Goal: Information Seeking & Learning: Find specific fact

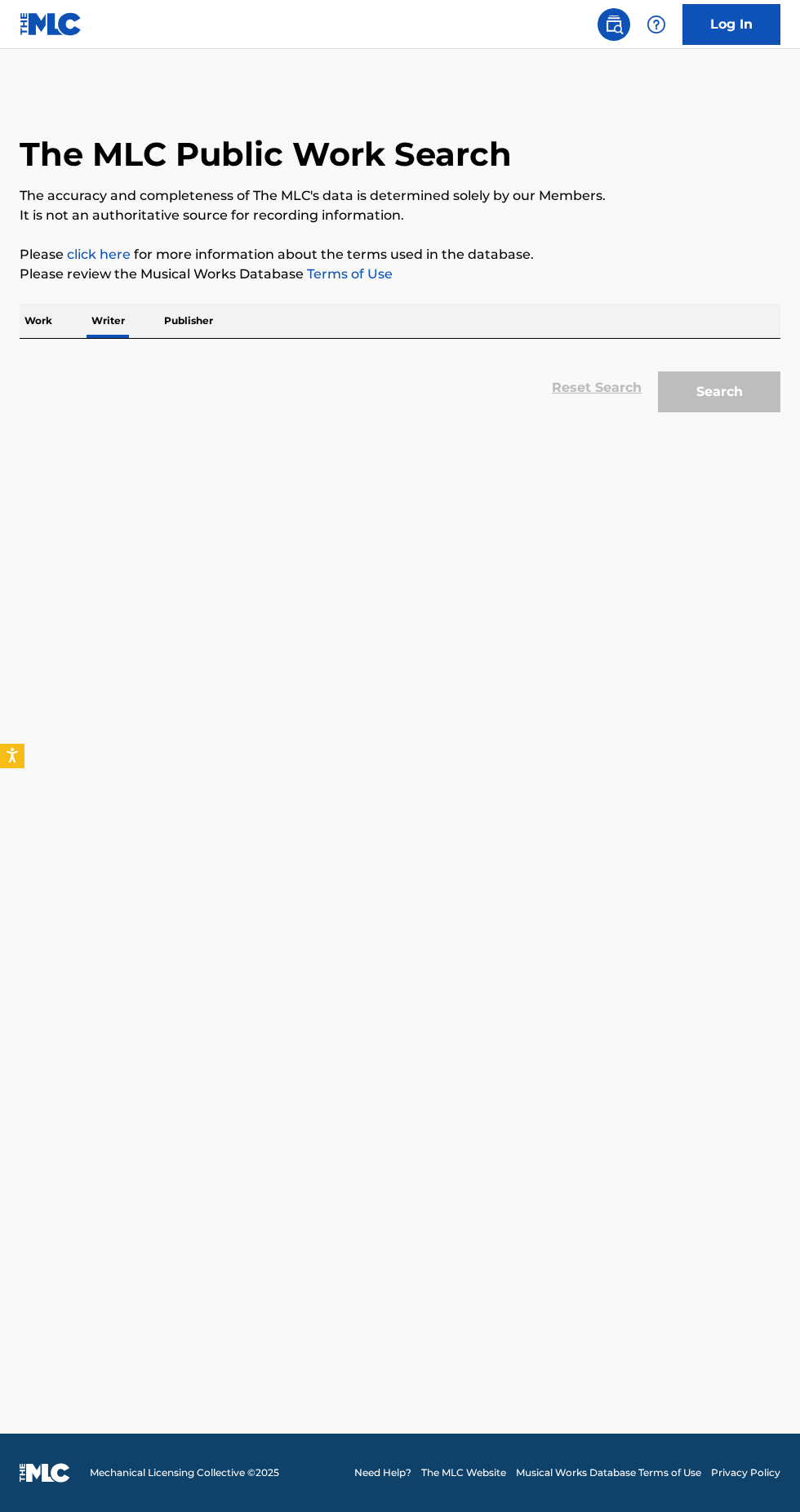
click at [40, 338] on p "Work" at bounding box center [38, 321] width 37 height 35
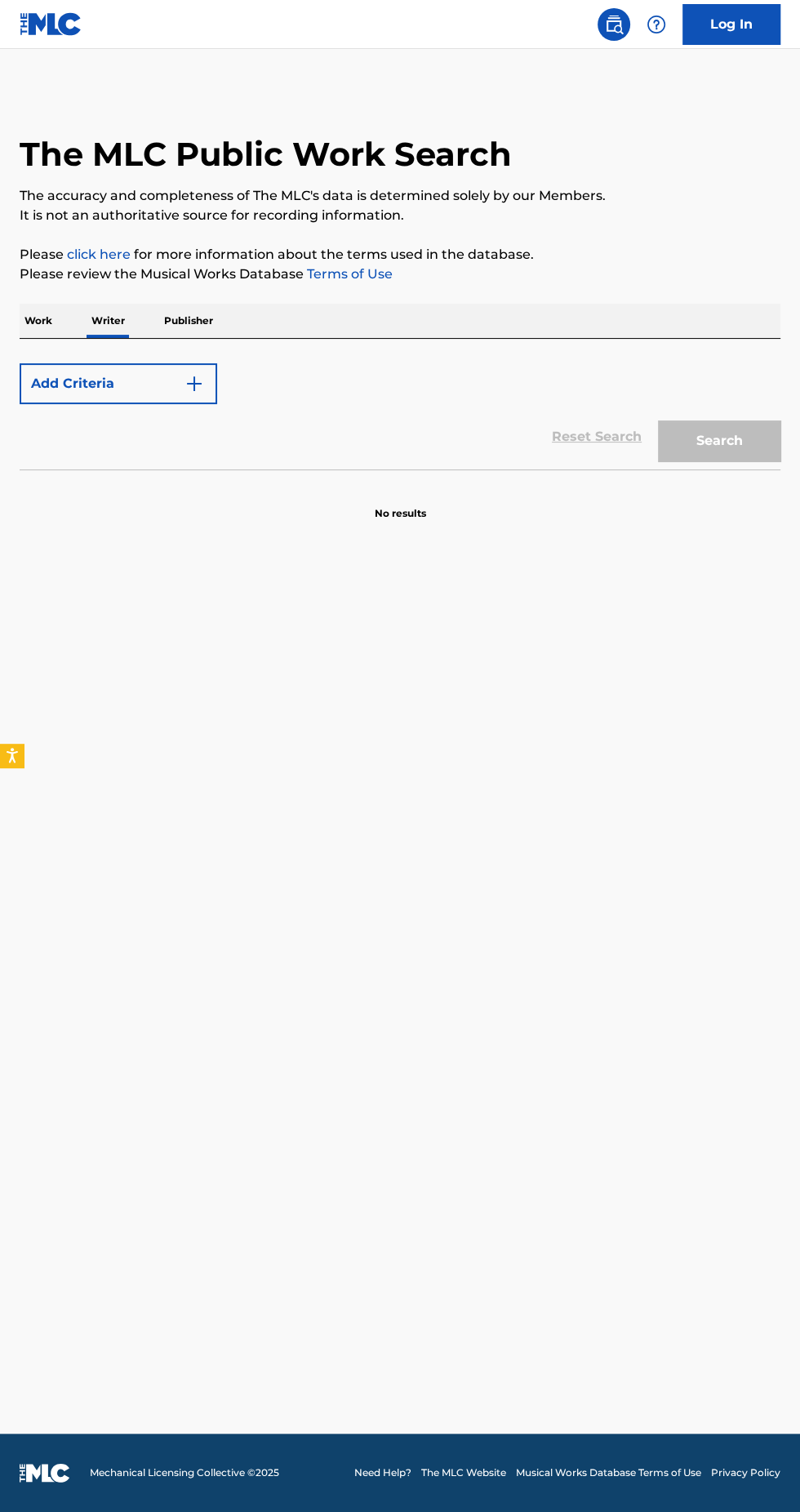
click at [121, 338] on p "Writer" at bounding box center [108, 321] width 43 height 35
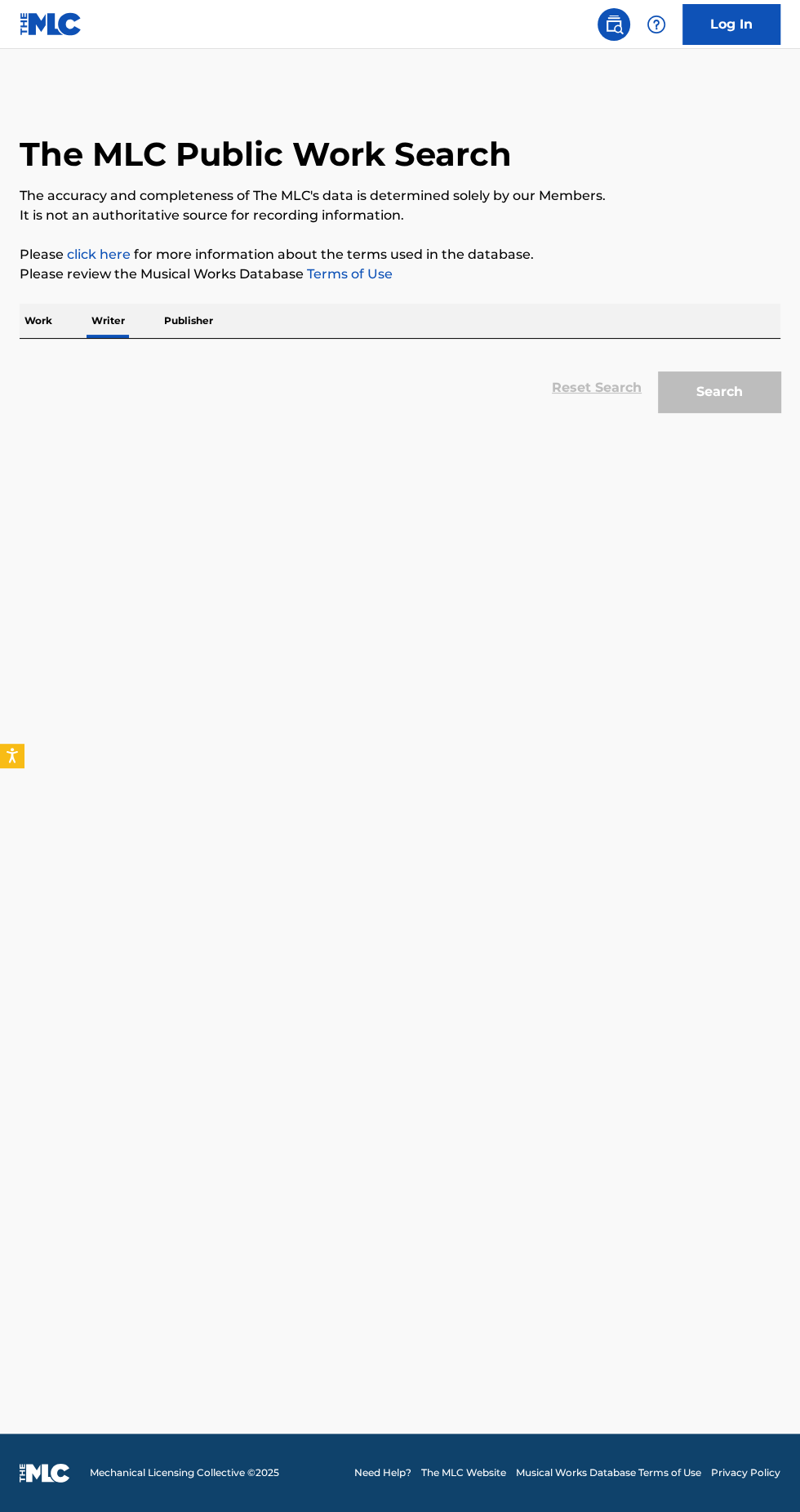
click at [50, 338] on p "Work" at bounding box center [38, 321] width 37 height 35
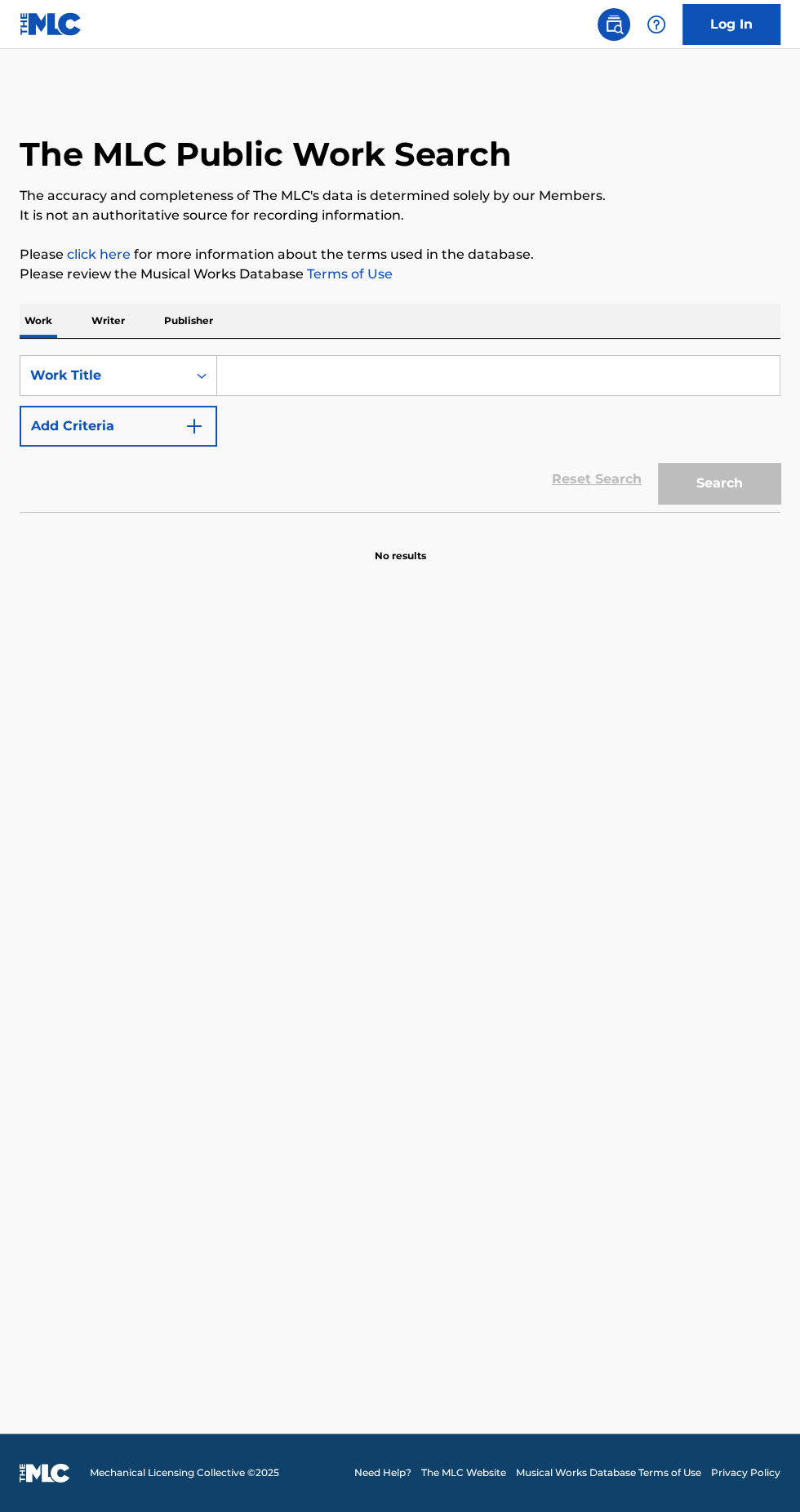
click at [301, 395] on input "Search Form" at bounding box center [497, 375] width 562 height 39
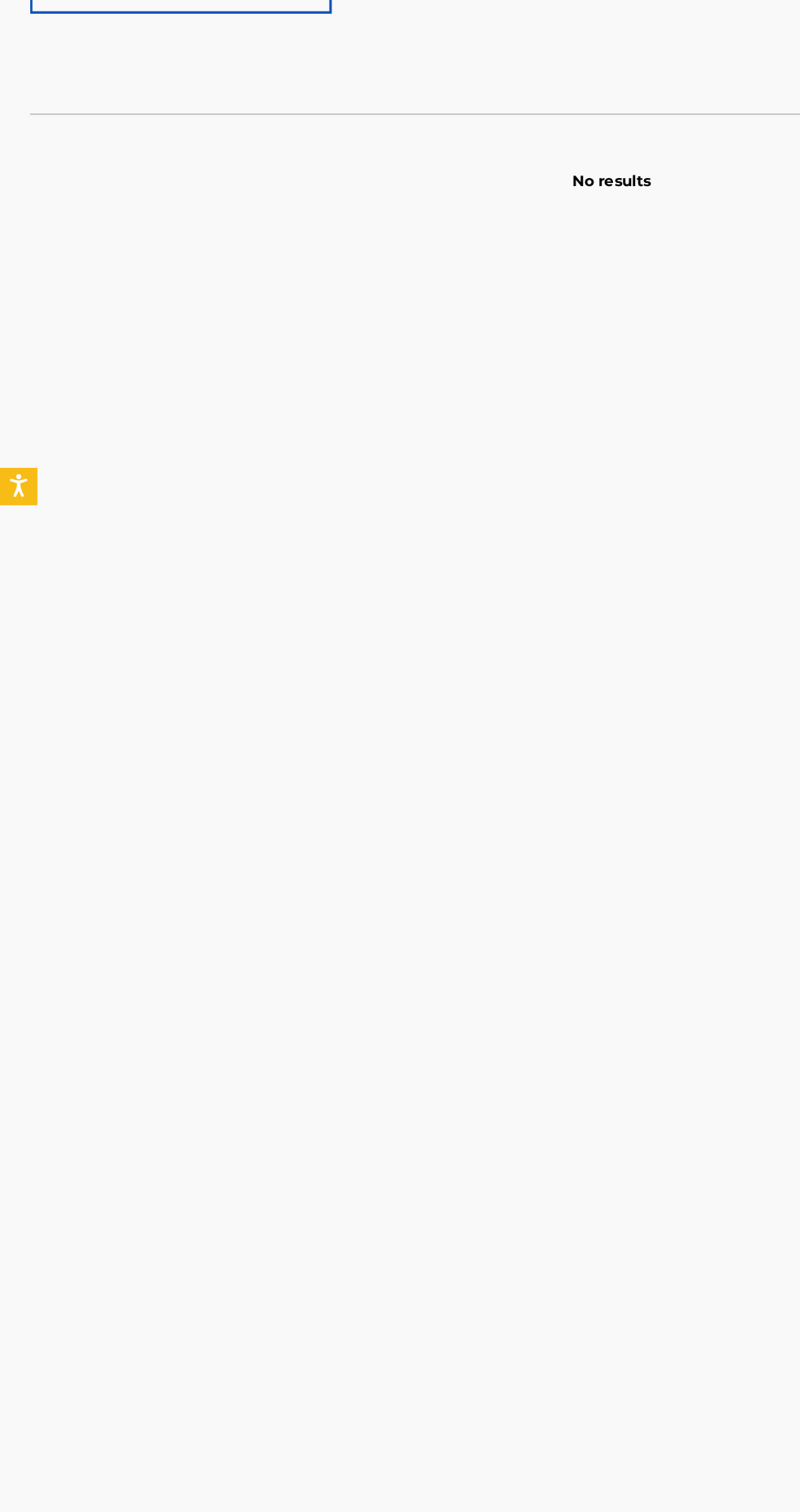
click at [103, 338] on p "Writer" at bounding box center [108, 321] width 43 height 35
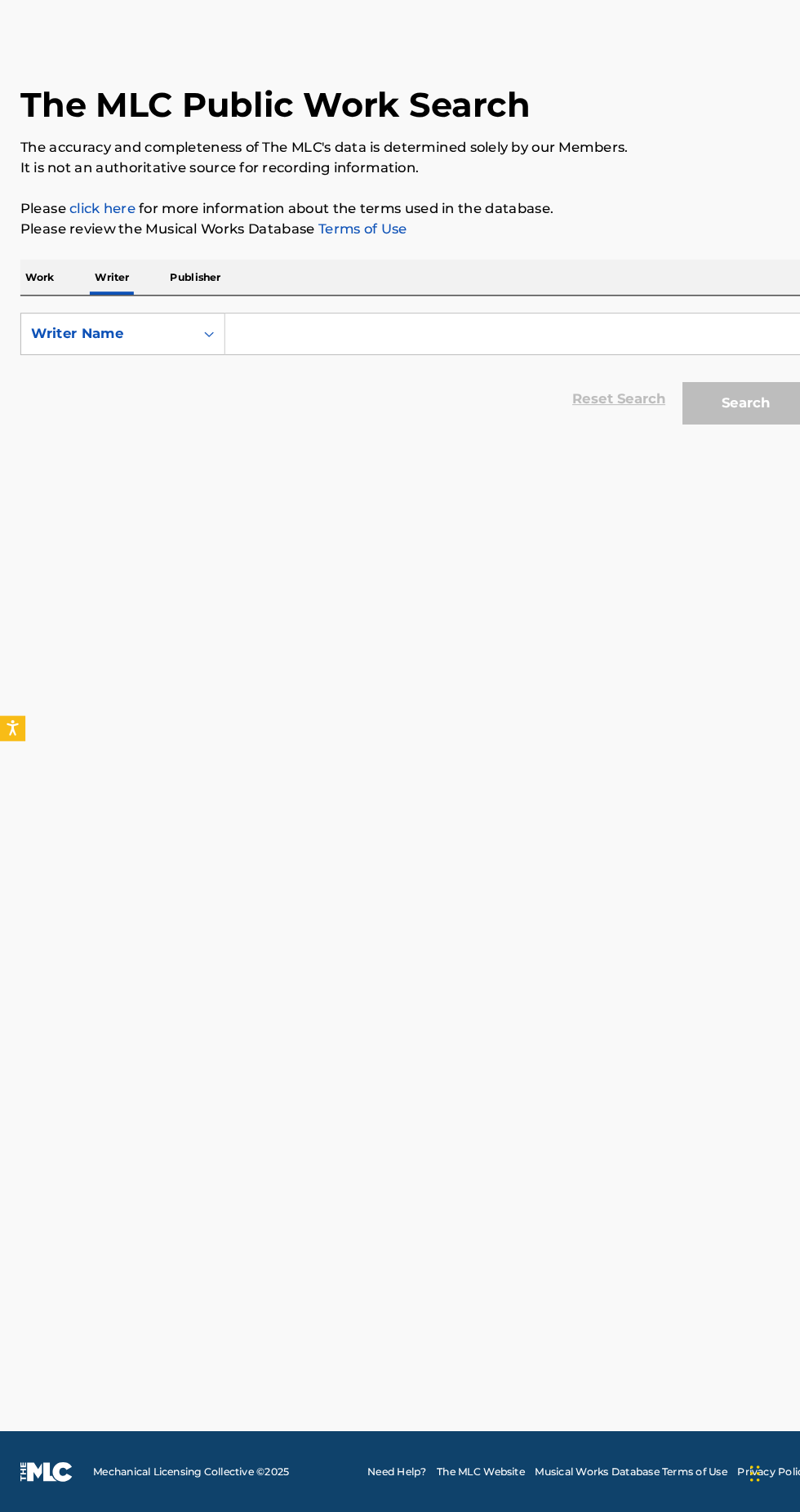
scroll to position [36, 0]
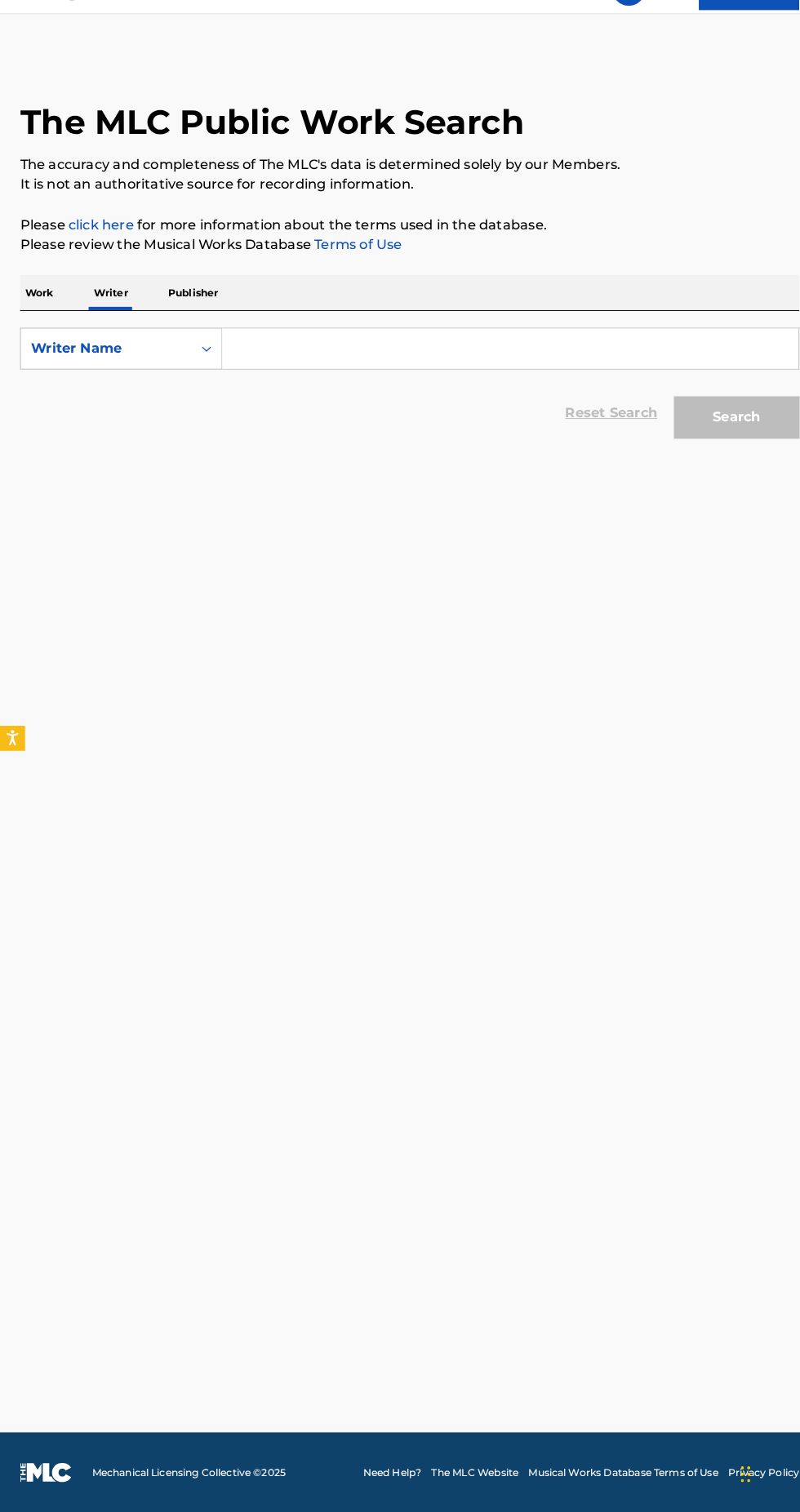
click at [419, 395] on input "Search Form" at bounding box center [497, 375] width 562 height 39
type input "A"
type input "Nalendra"
click at [658, 422] on button "Search" at bounding box center [719, 442] width 123 height 41
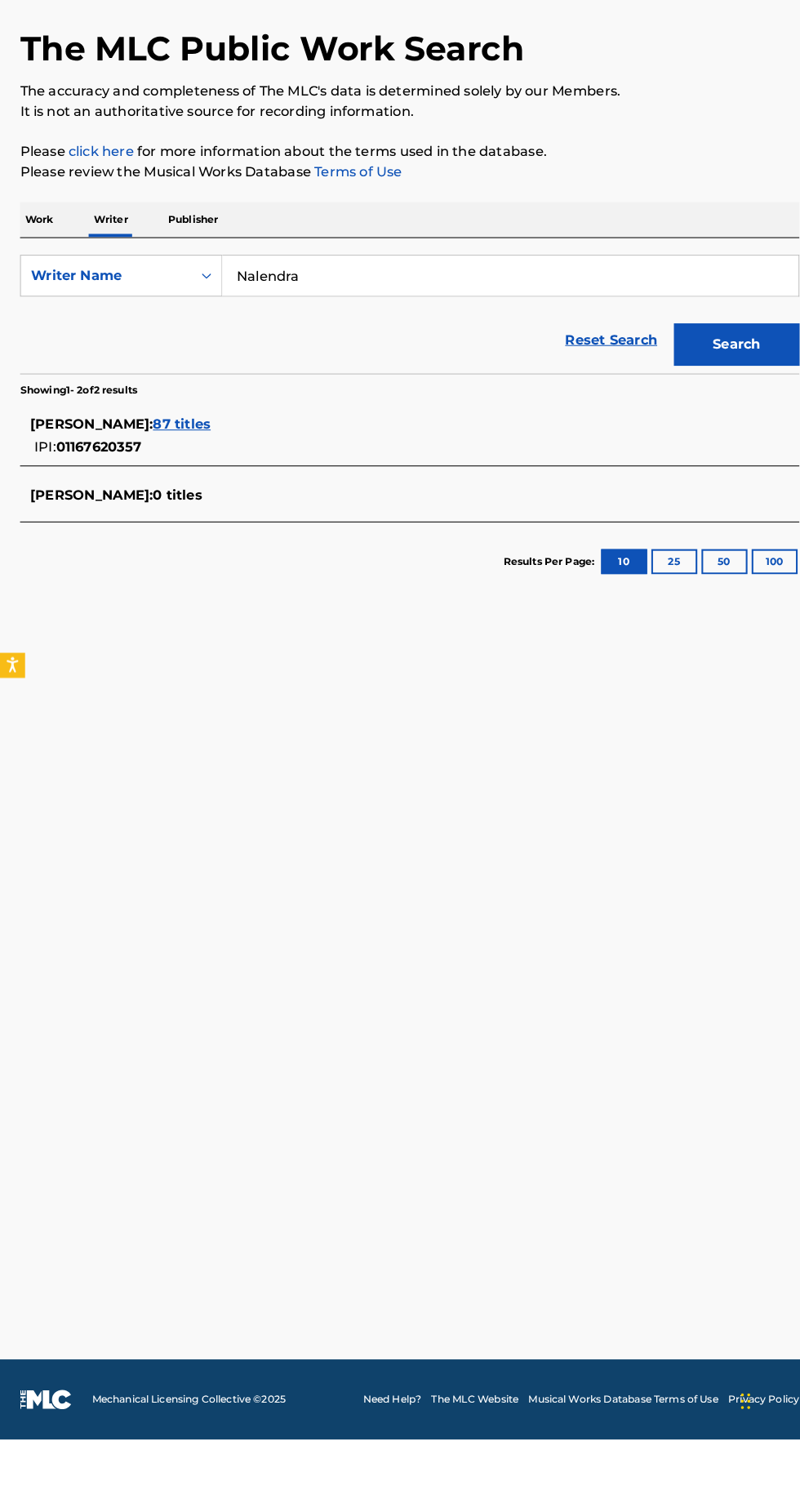
scroll to position [0, 0]
